Goal: Information Seeking & Learning: Learn about a topic

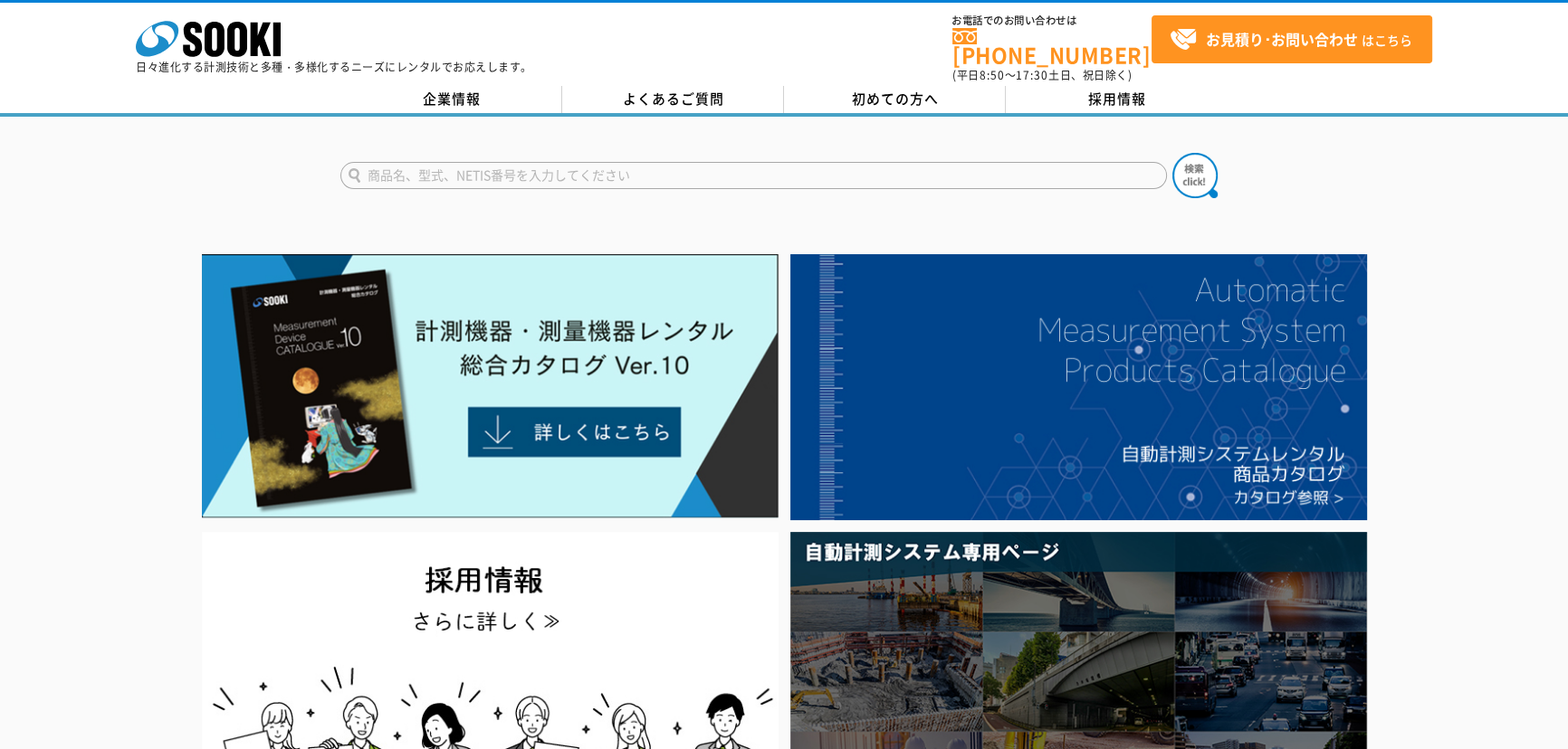
click at [671, 169] on input "text" at bounding box center [753, 175] width 826 height 27
type input "４"
type input "41X"
click at [1172, 153] on button at bounding box center [1194, 175] width 45 height 45
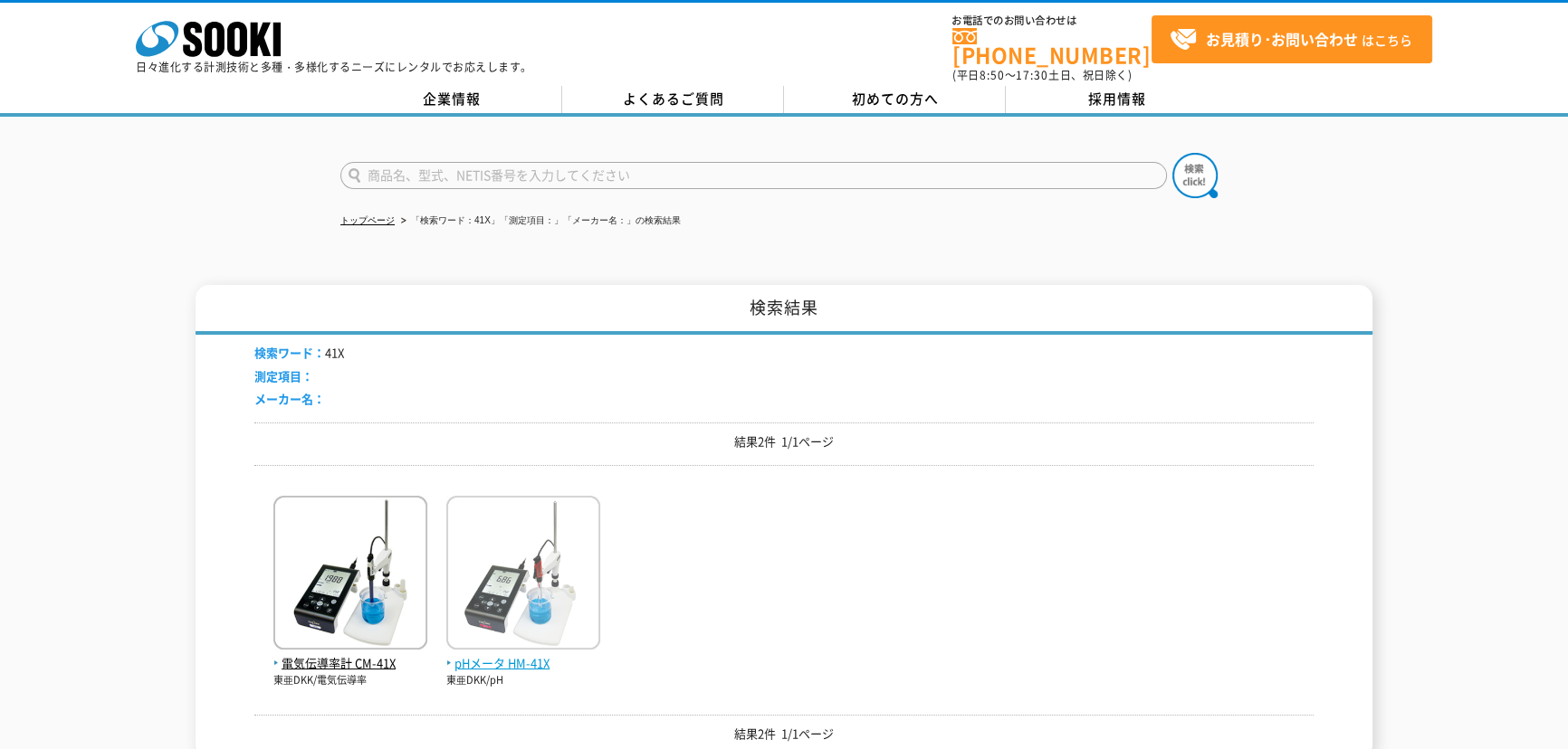
click at [510, 543] on img at bounding box center [523, 575] width 154 height 159
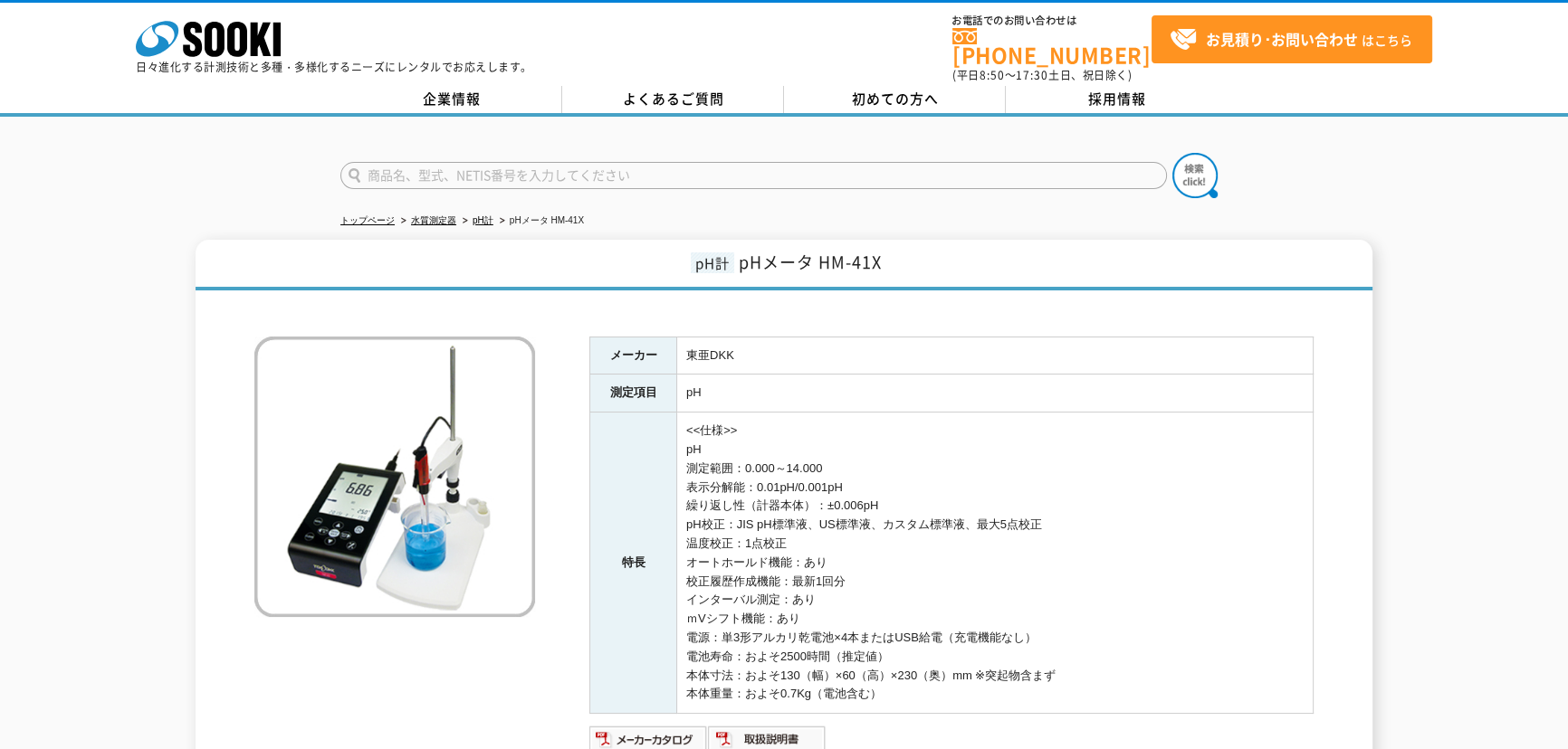
scroll to position [275, 0]
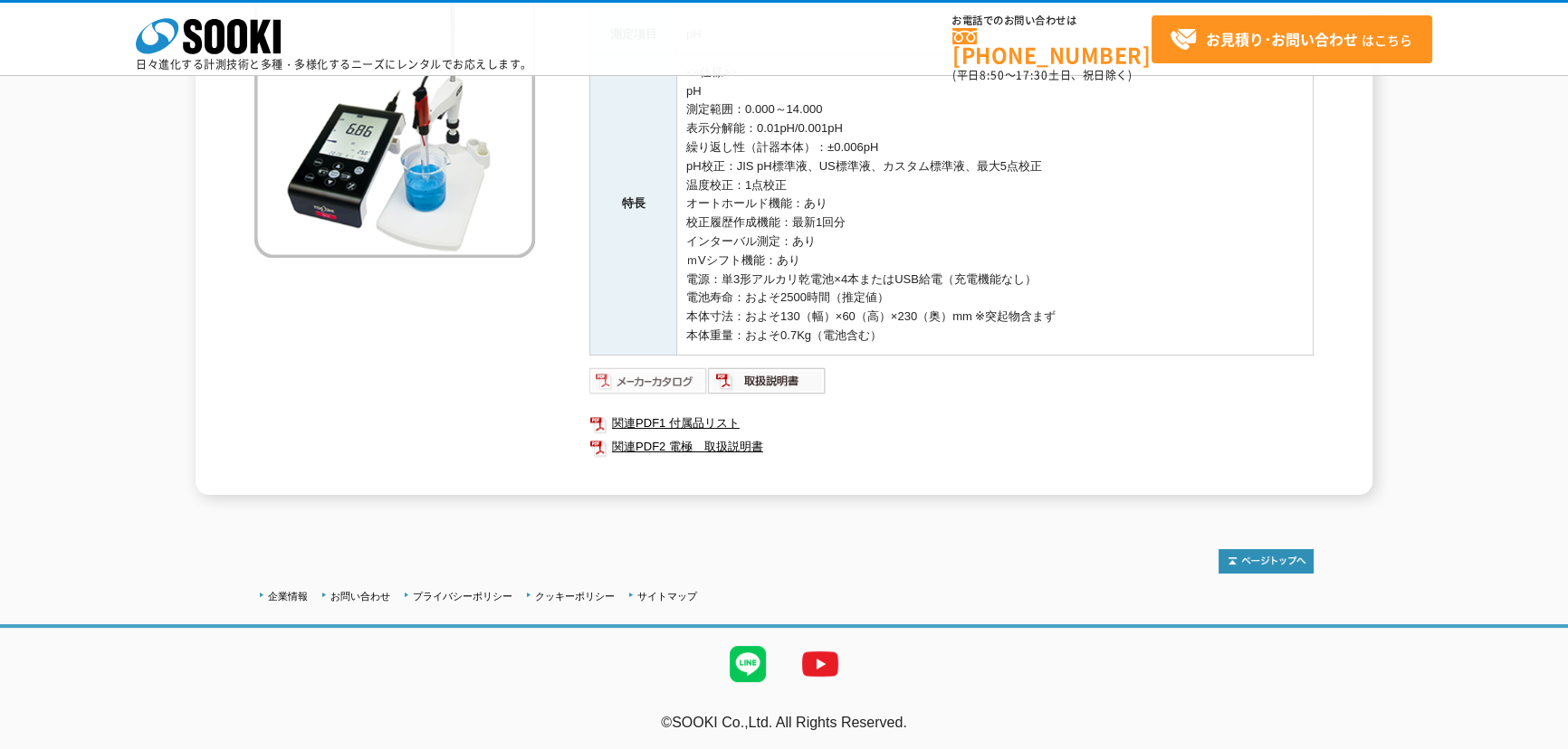
click at [649, 382] on img at bounding box center [649, 380] width 119 height 29
